Goal: Use online tool/utility: Utilize a website feature to perform a specific function

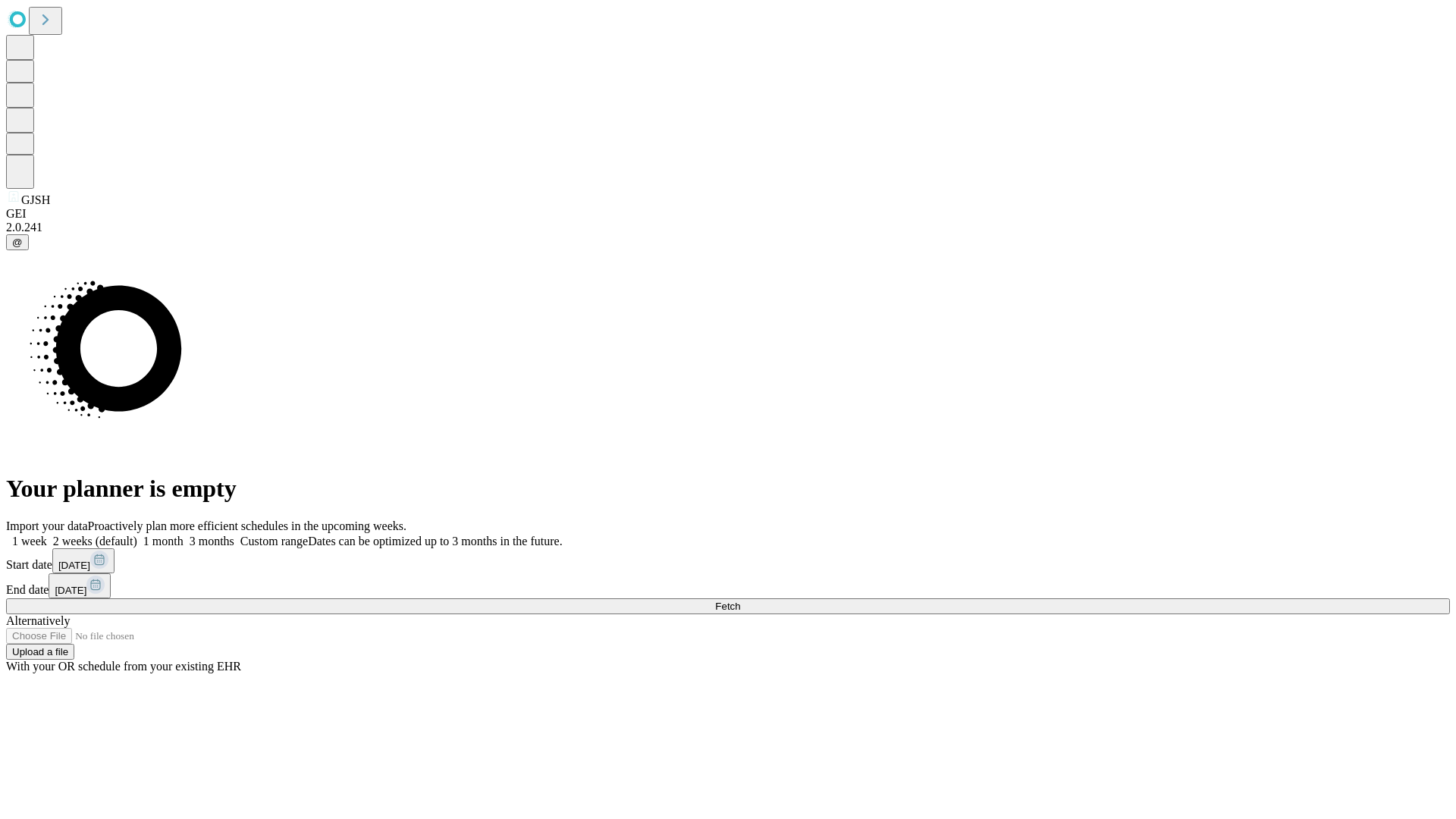
click at [740, 600] on span "Fetch" at bounding box center [727, 606] width 25 height 11
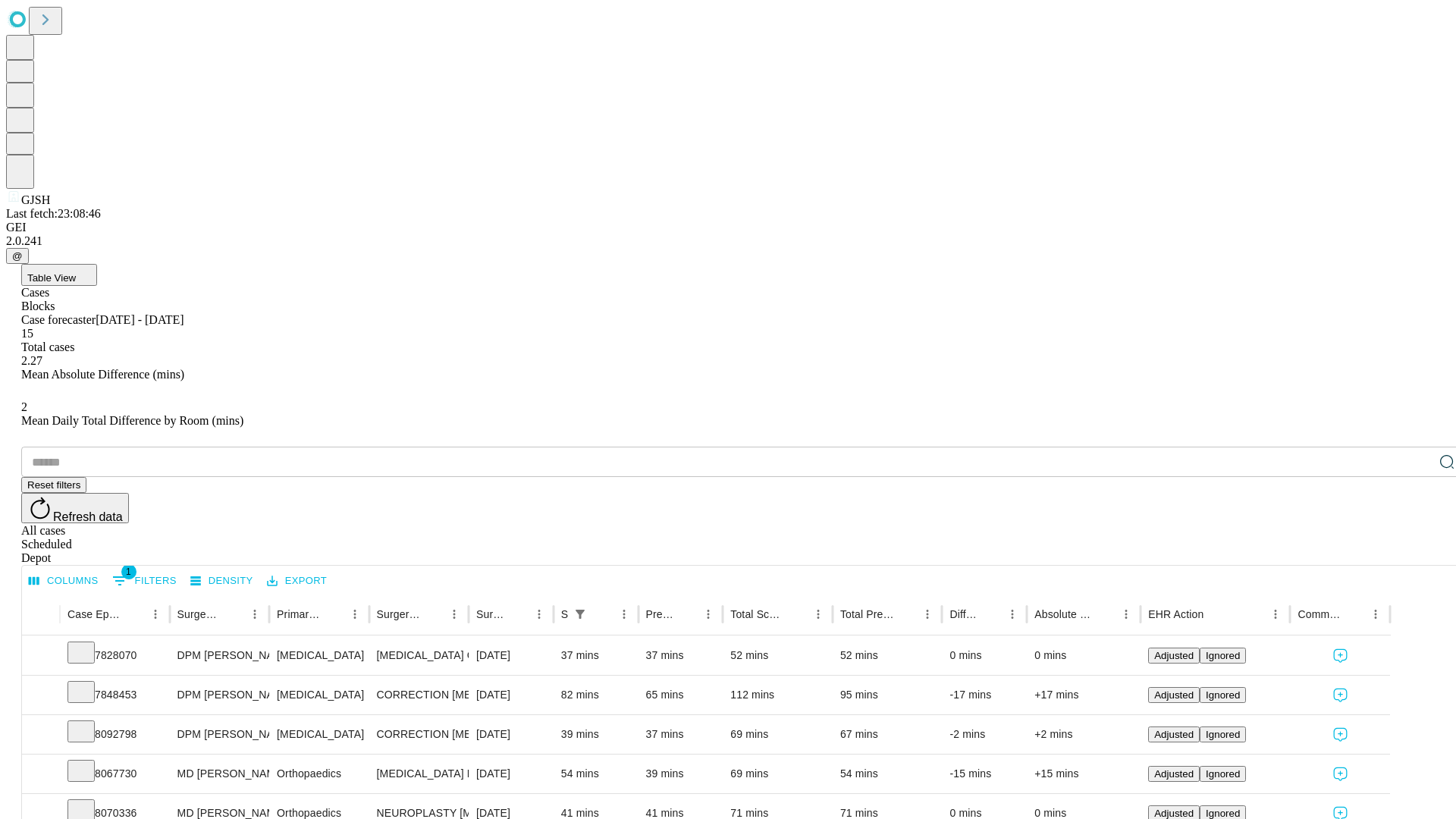
click at [75, 272] on span "Table View" at bounding box center [51, 278] width 49 height 11
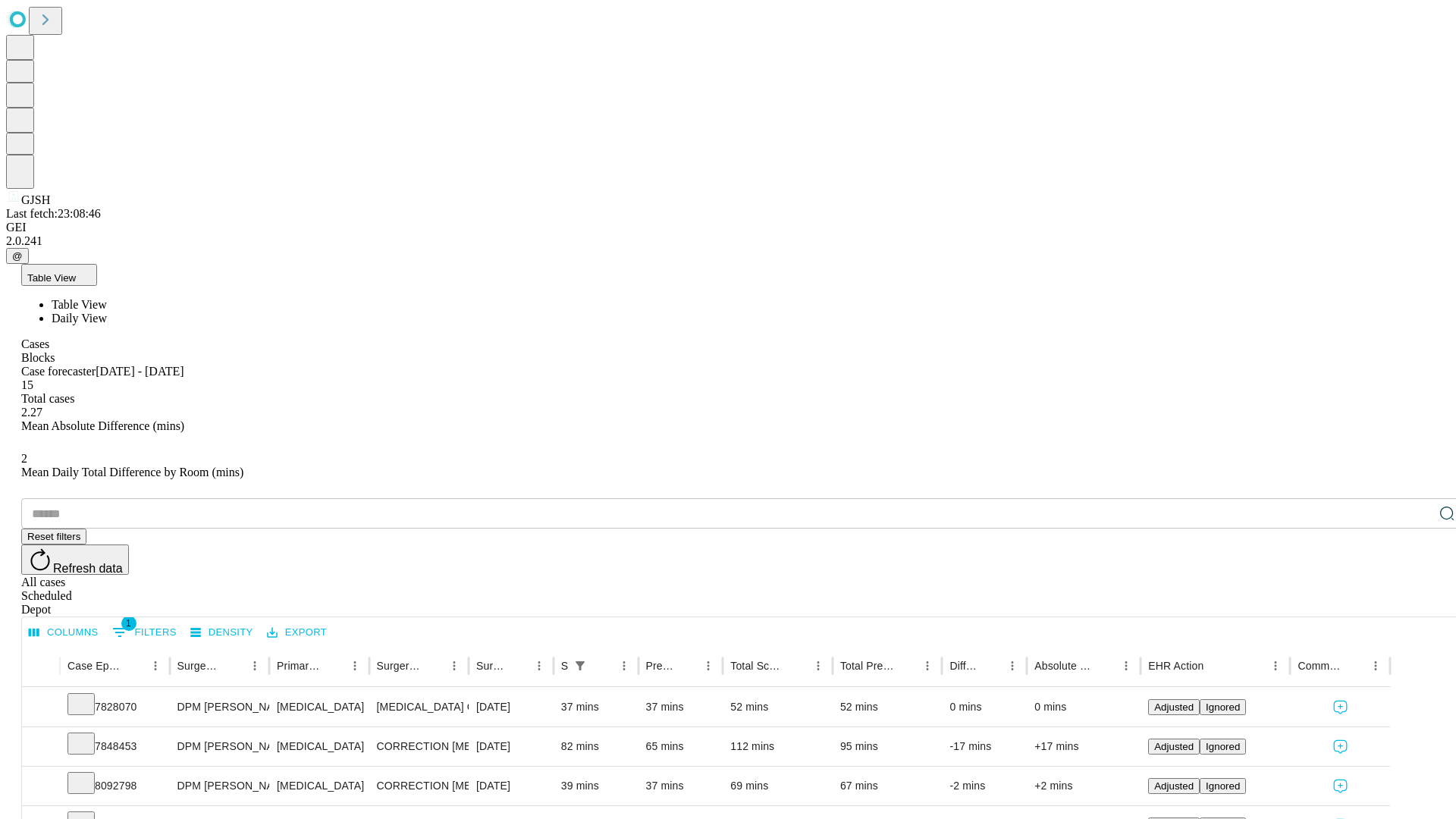
click at [107, 312] on span "Daily View" at bounding box center [79, 318] width 55 height 13
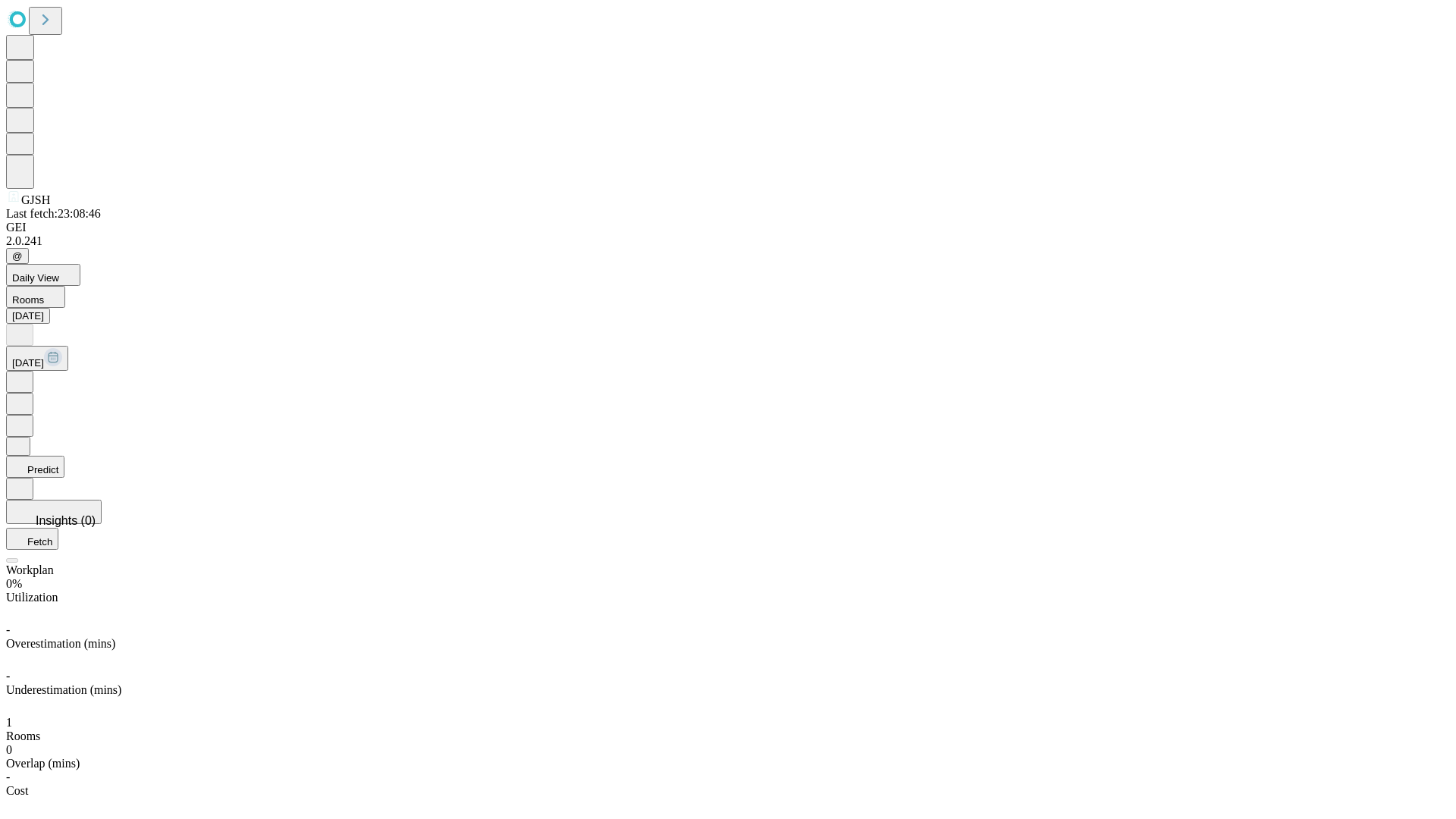
click at [64, 456] on button "Predict" at bounding box center [36, 467] width 59 height 22
